Goal: Information Seeking & Learning: Find specific page/section

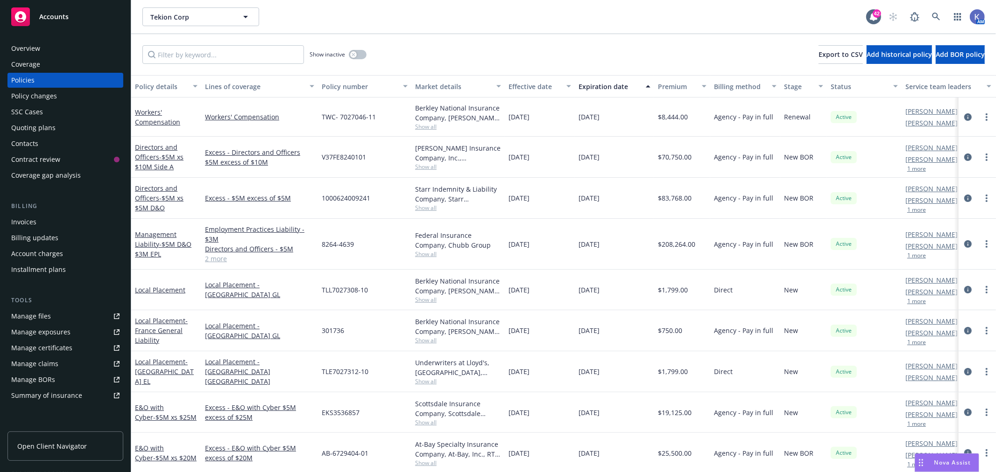
click at [216, 258] on link "2 more" at bounding box center [259, 259] width 109 height 10
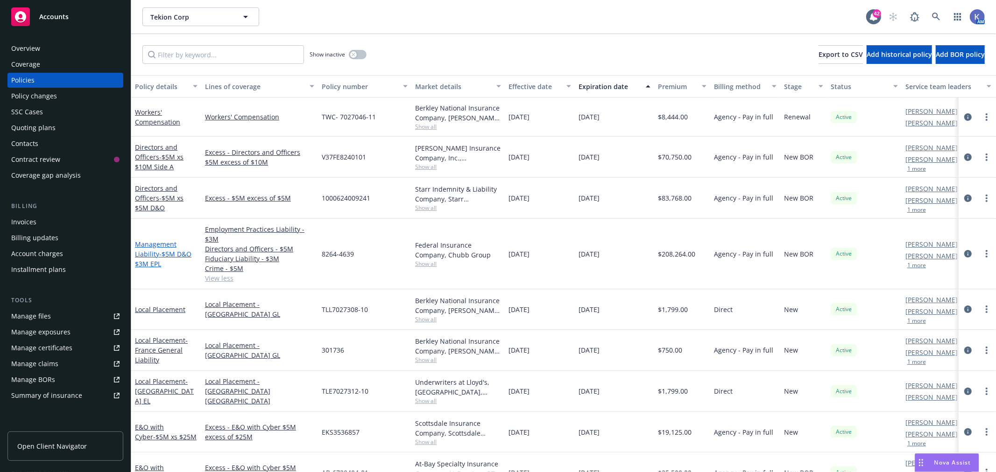
click at [169, 251] on span "- $5M D&O $3M EPL" at bounding box center [163, 259] width 56 height 19
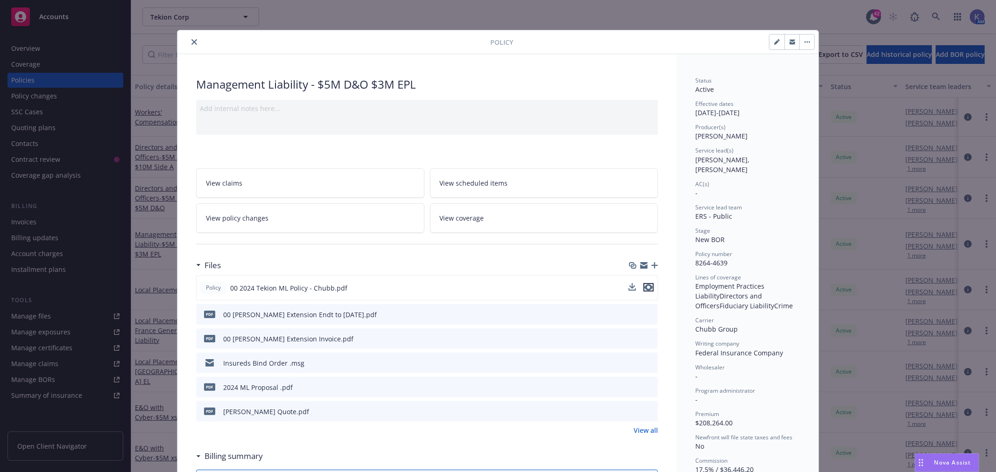
click at [644, 287] on icon "preview file" at bounding box center [648, 287] width 8 height 7
click at [191, 39] on icon "close" at bounding box center [194, 42] width 6 height 6
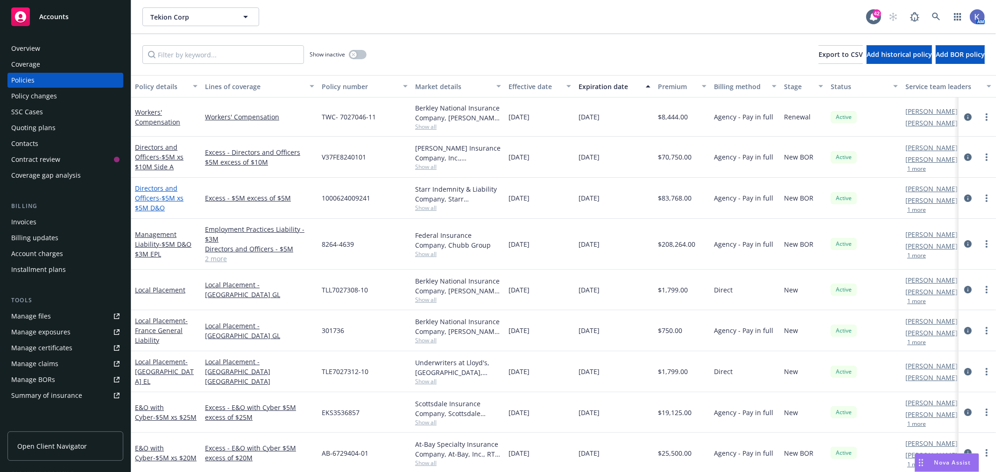
click at [151, 197] on link "Directors and Officers - $5M xs $5M D&O" at bounding box center [159, 198] width 49 height 28
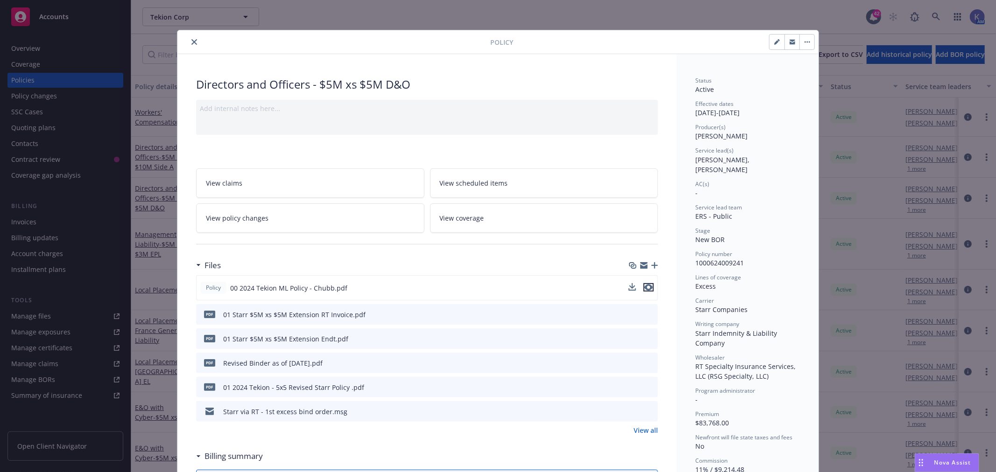
click at [645, 288] on icon "preview file" at bounding box center [648, 287] width 8 height 7
click at [647, 386] on icon "preview file" at bounding box center [649, 387] width 8 height 7
click at [191, 43] on icon "close" at bounding box center [194, 42] width 6 height 6
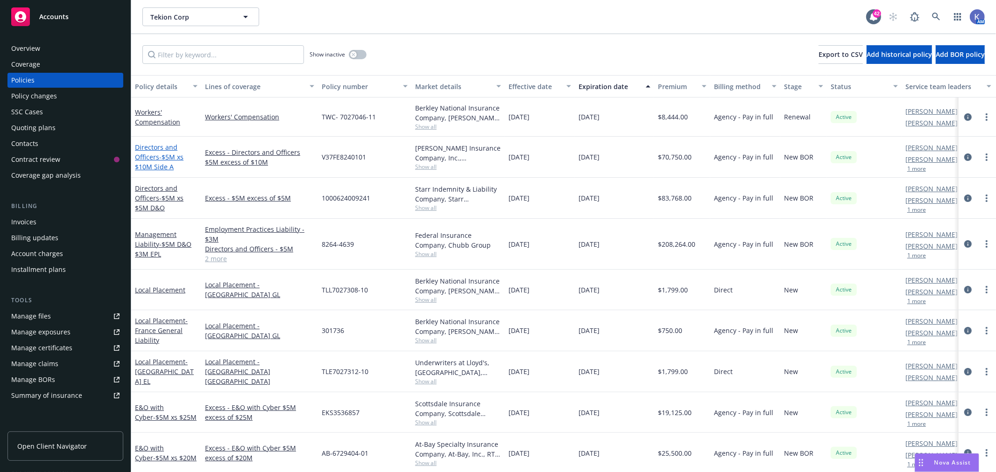
click at [161, 150] on link "Directors and Officers - $5M xs $10M Side A" at bounding box center [159, 157] width 49 height 28
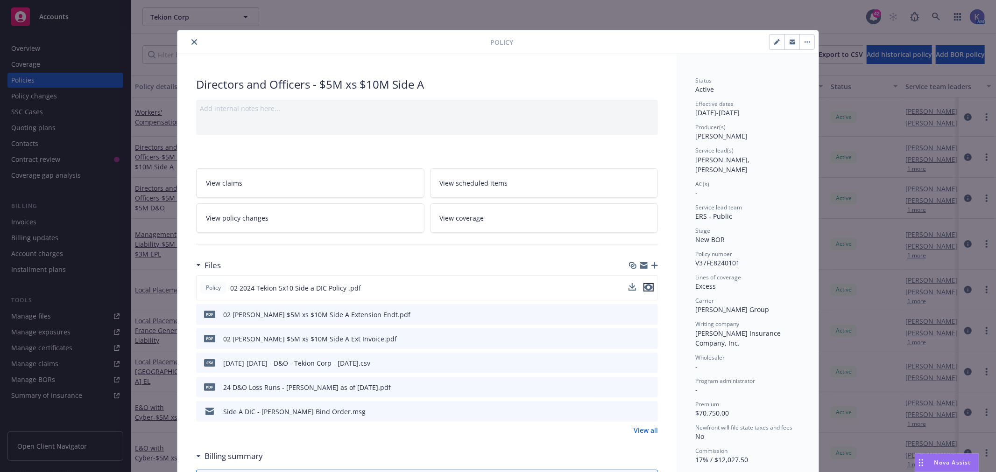
click at [648, 285] on icon "preview file" at bounding box center [648, 287] width 8 height 7
